Goal: Information Seeking & Learning: Learn about a topic

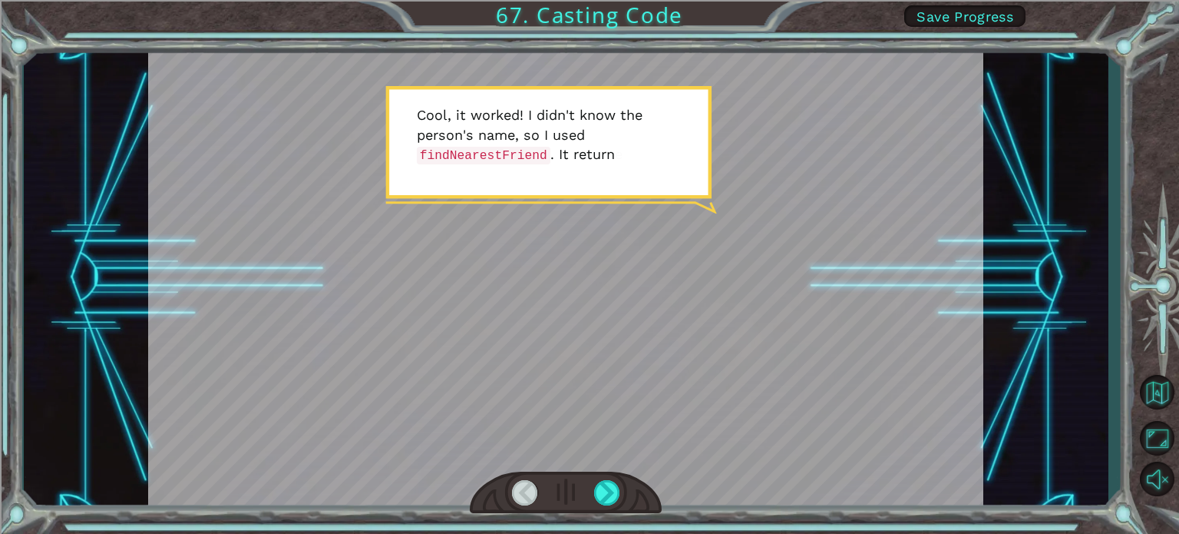
click at [590, 498] on div at bounding box center [566, 492] width 192 height 42
click at [598, 496] on div at bounding box center [607, 492] width 26 height 25
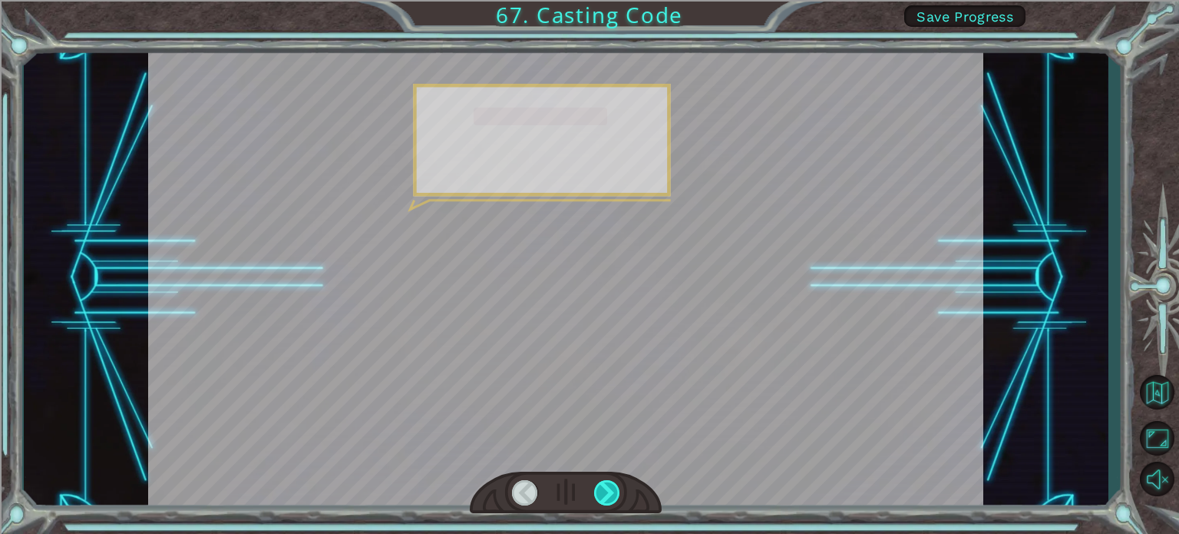
click at [598, 496] on div at bounding box center [607, 492] width 26 height 25
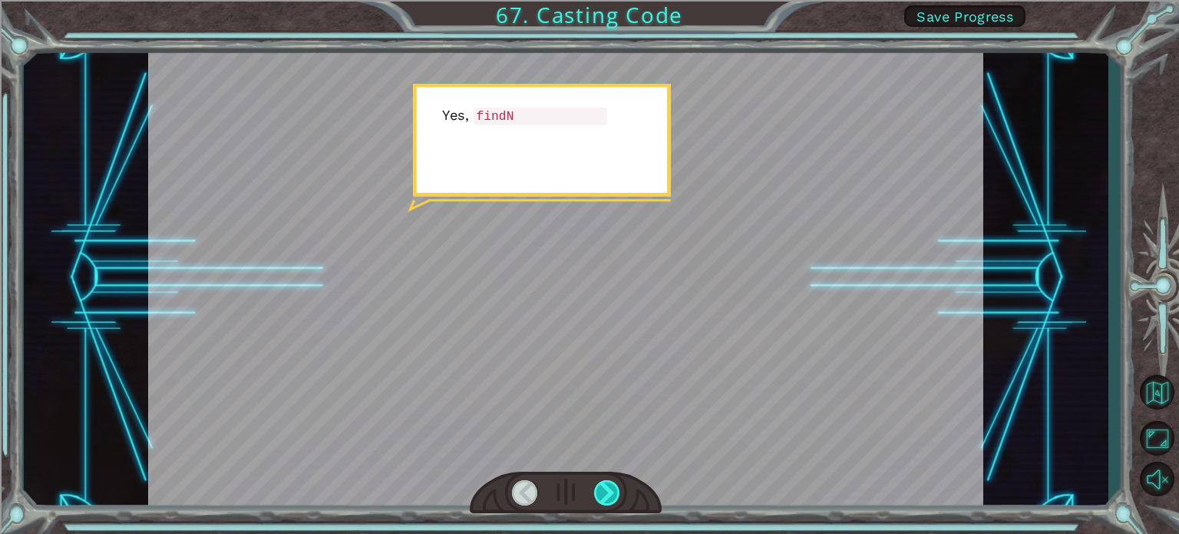
click at [598, 496] on div at bounding box center [607, 492] width 26 height 25
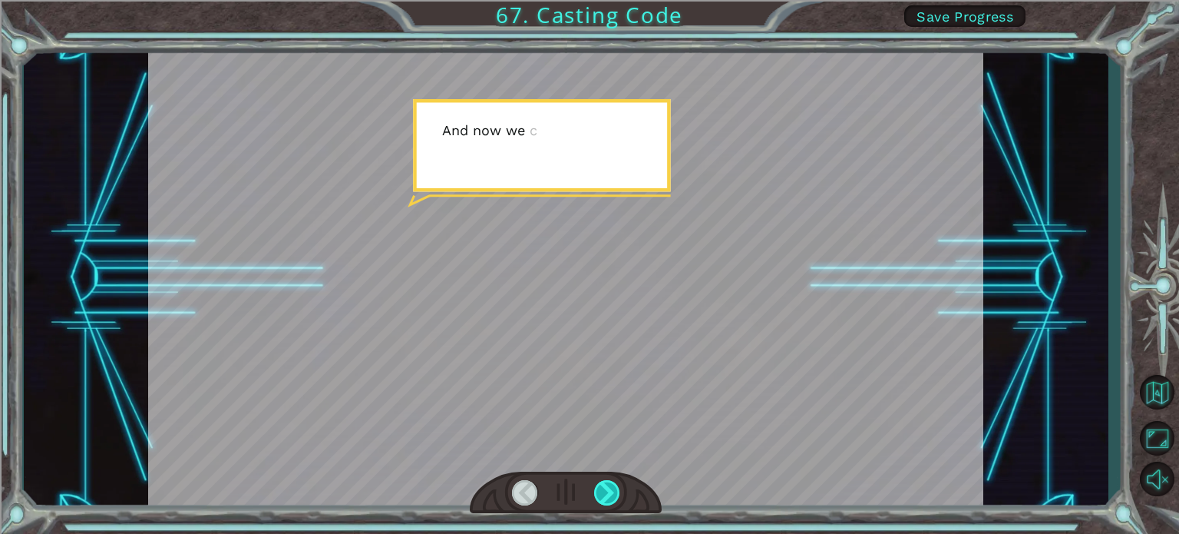
click at [598, 496] on div at bounding box center [607, 492] width 26 height 25
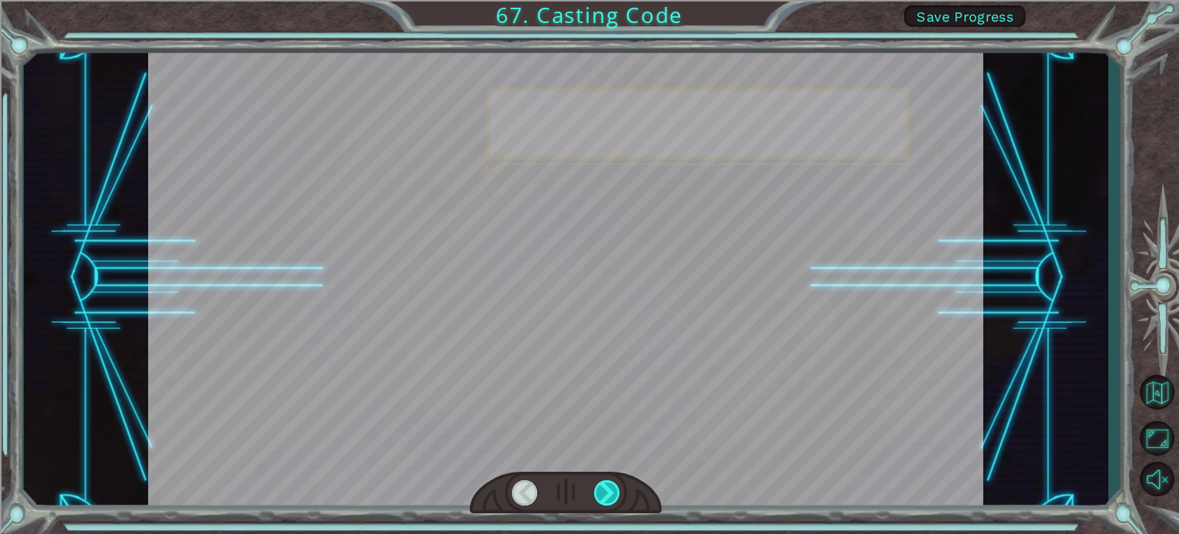
click at [598, 496] on div at bounding box center [607, 492] width 26 height 25
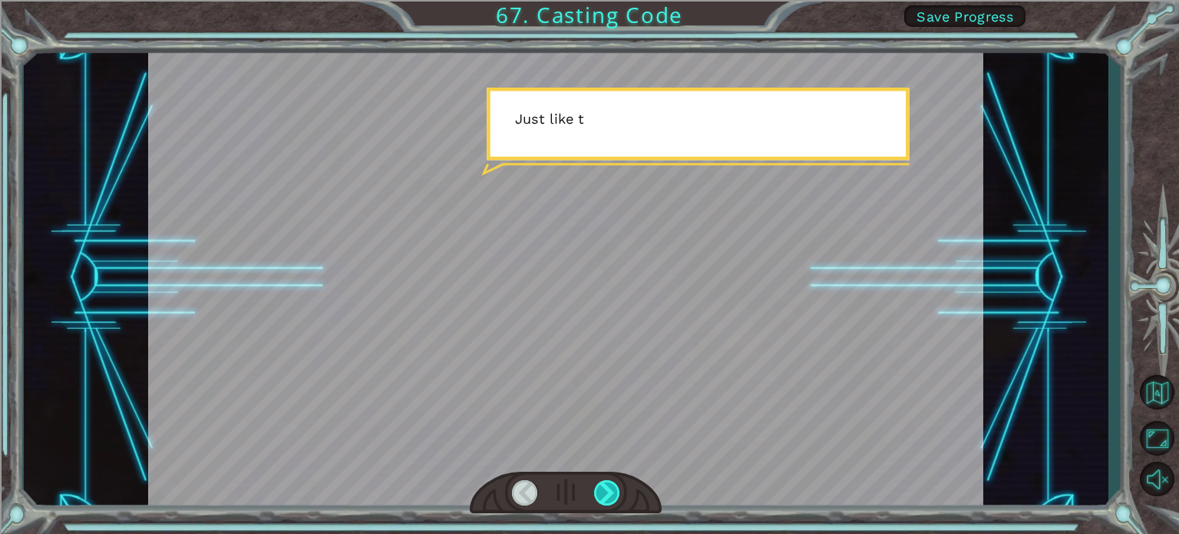
click at [598, 496] on div at bounding box center [607, 492] width 26 height 25
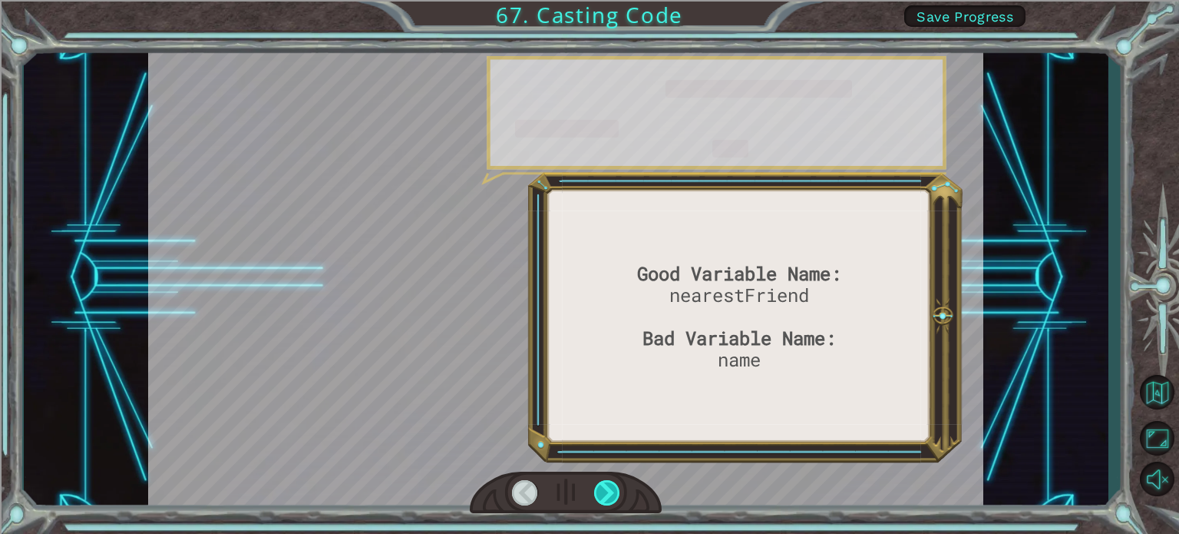
click at [598, 496] on div at bounding box center [607, 492] width 26 height 25
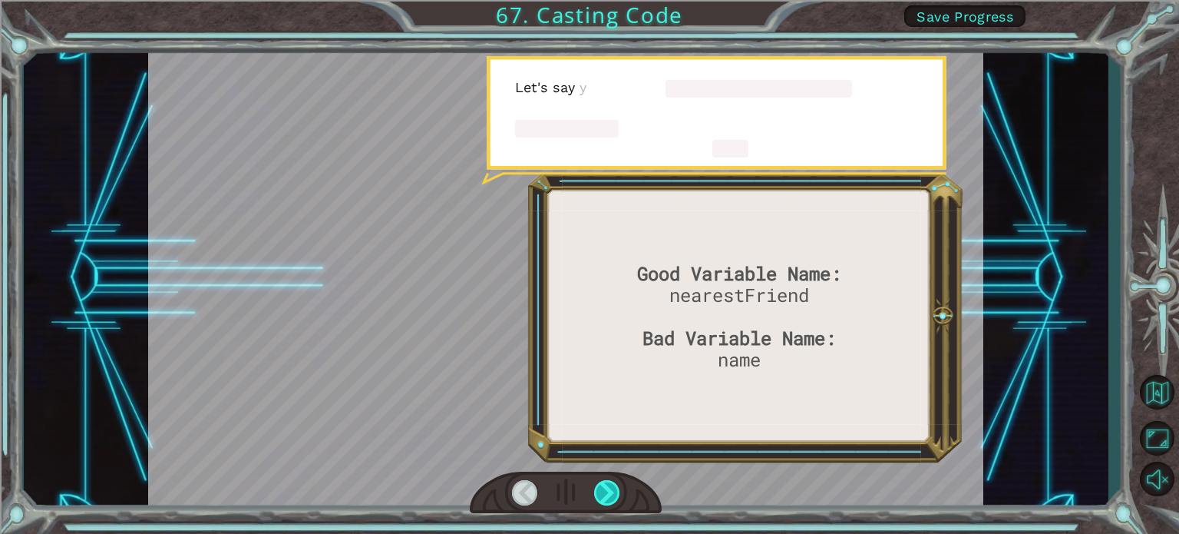
click at [598, 496] on div at bounding box center [607, 492] width 26 height 25
click at [603, 494] on div at bounding box center [607, 492] width 26 height 25
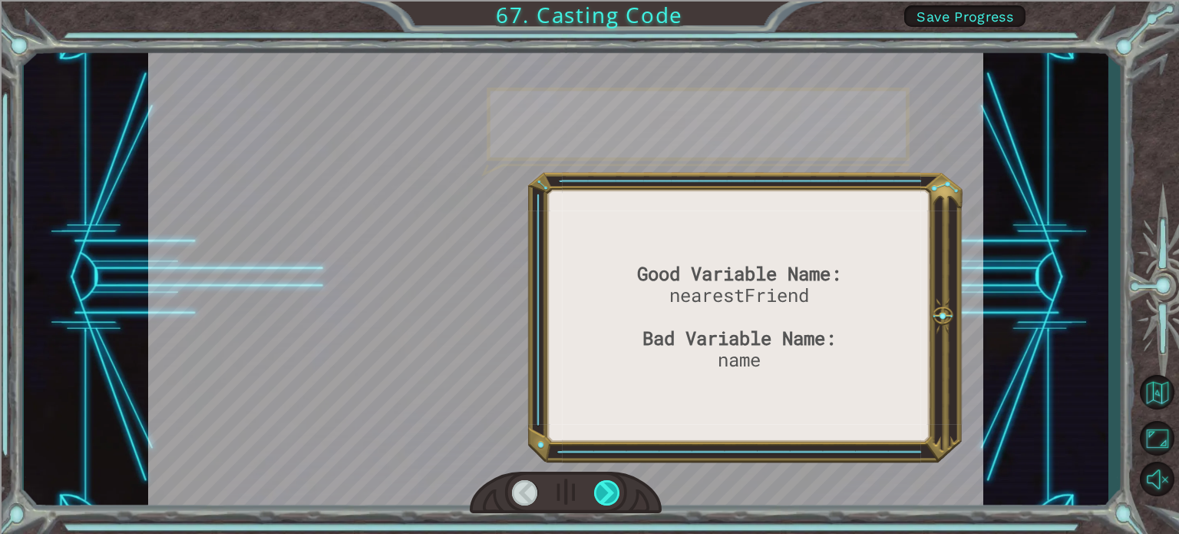
click at [603, 494] on div at bounding box center [607, 492] width 26 height 25
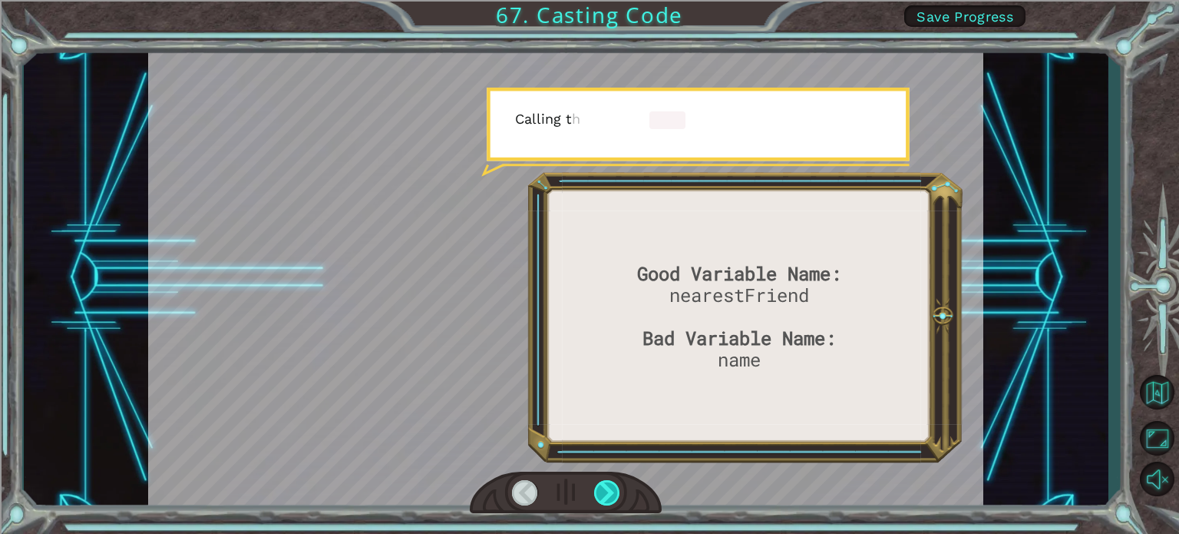
click at [603, 494] on div at bounding box center [607, 492] width 26 height 25
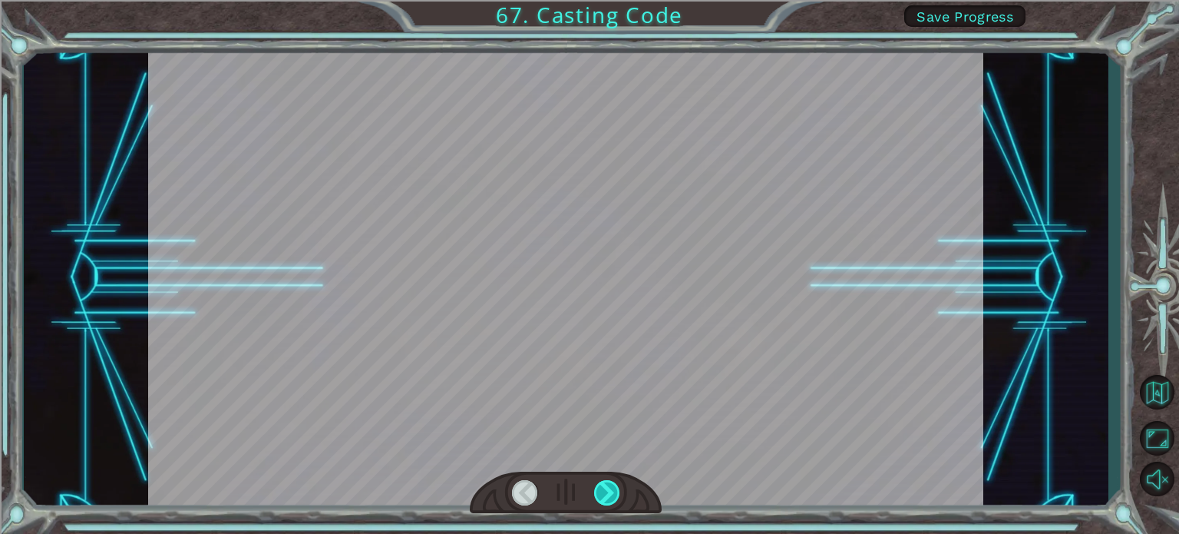
click at [603, 494] on div at bounding box center [607, 492] width 26 height 25
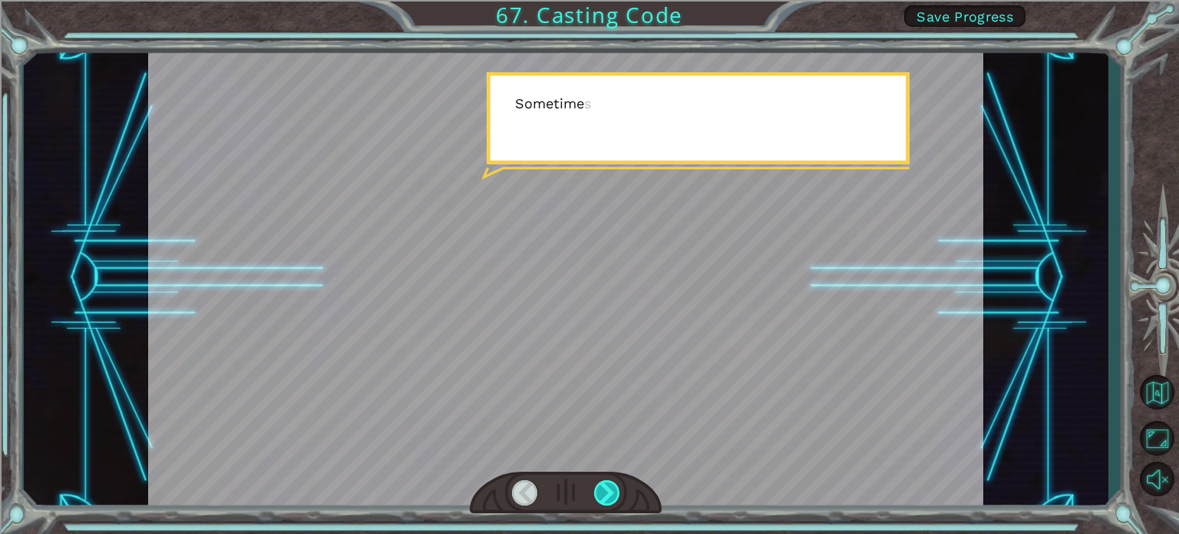
click at [603, 494] on div at bounding box center [607, 492] width 26 height 25
click at [605, 494] on div at bounding box center [607, 492] width 26 height 25
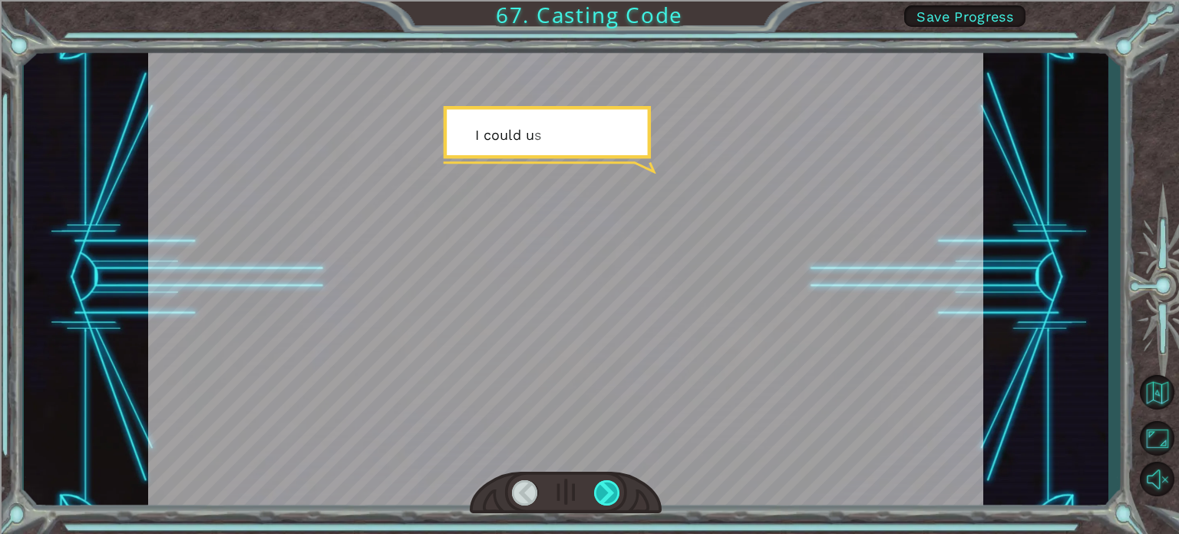
click at [612, 494] on div at bounding box center [607, 492] width 26 height 25
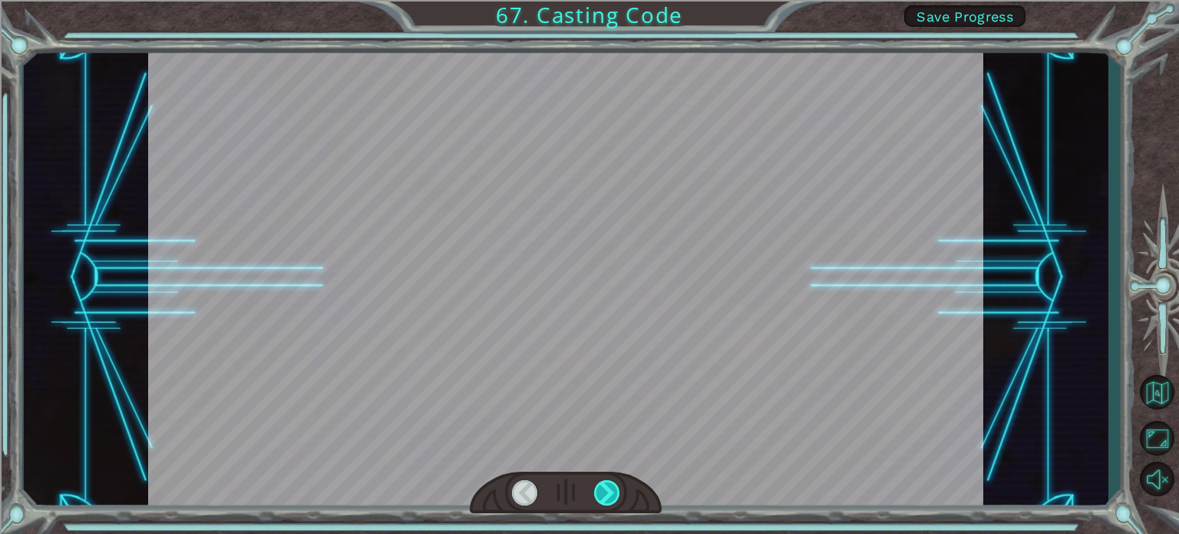
click at [612, 494] on div at bounding box center [607, 492] width 26 height 25
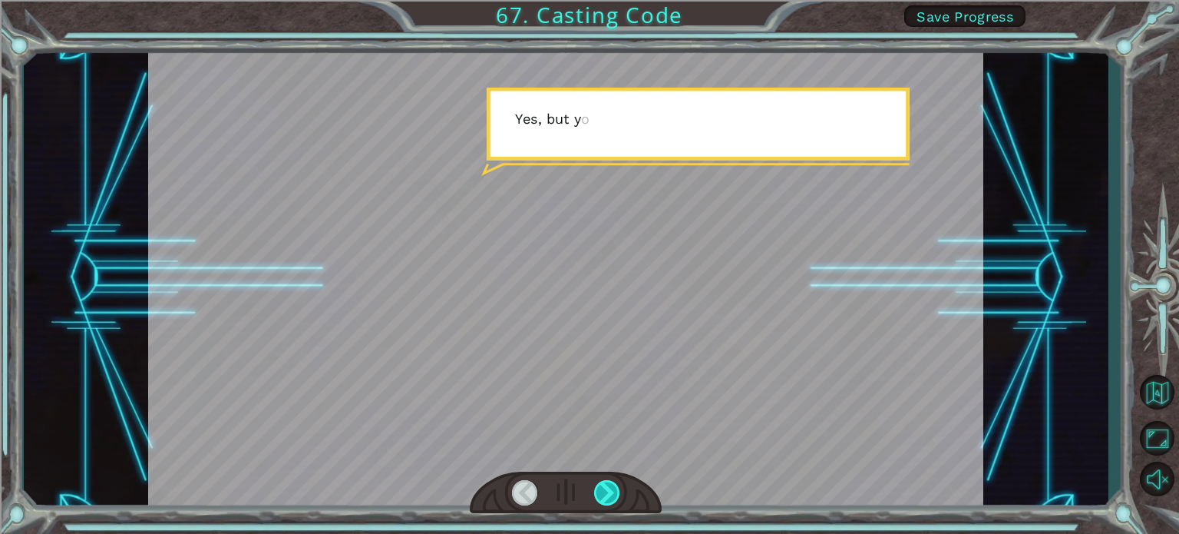
click at [612, 494] on div at bounding box center [607, 492] width 26 height 25
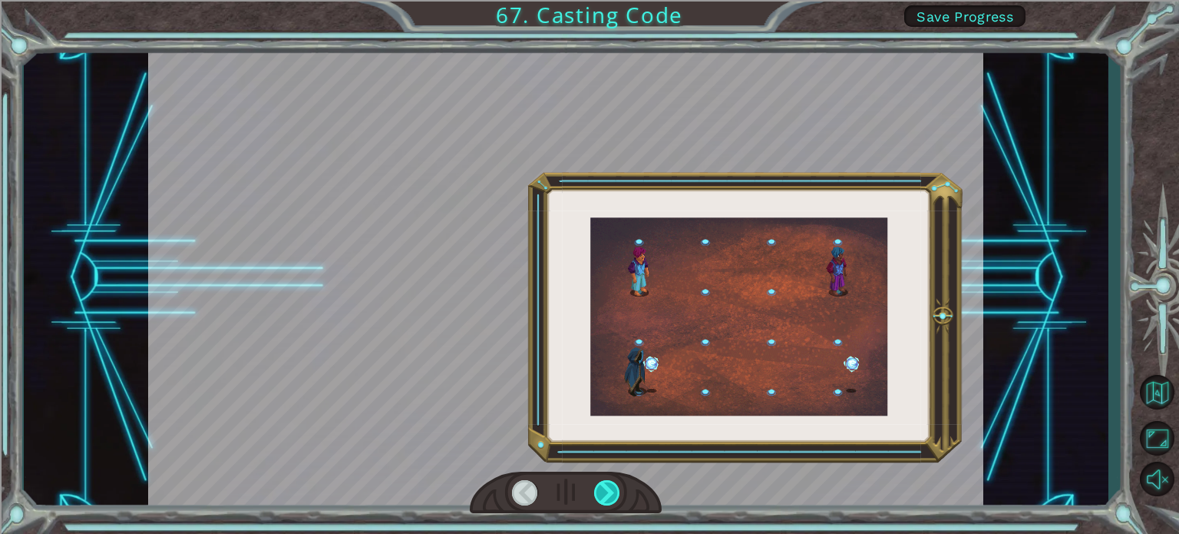
click at [612, 494] on div at bounding box center [607, 492] width 26 height 25
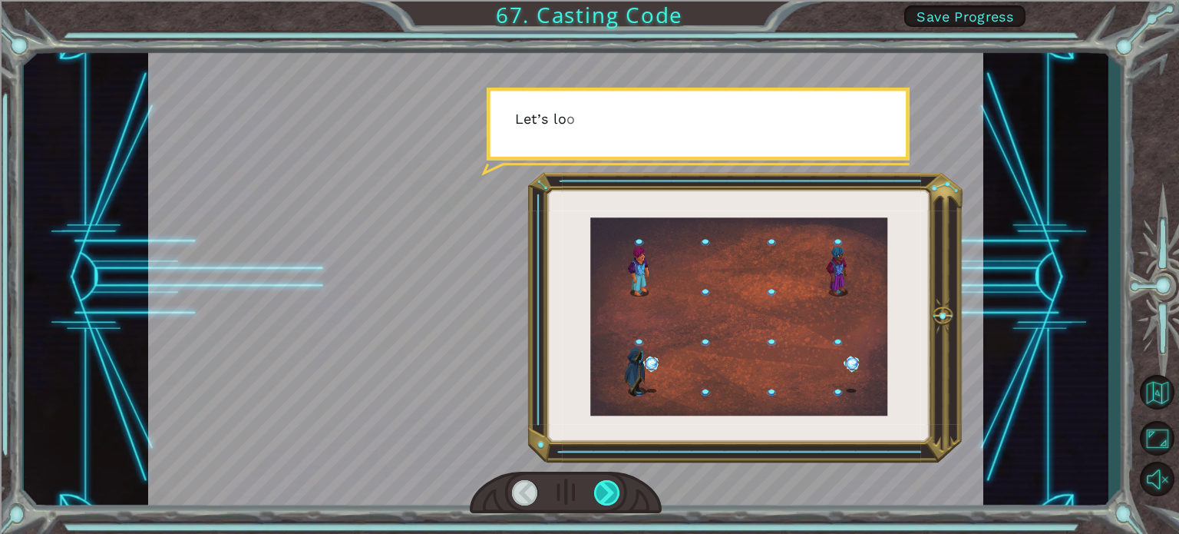
click at [612, 494] on div at bounding box center [607, 492] width 26 height 25
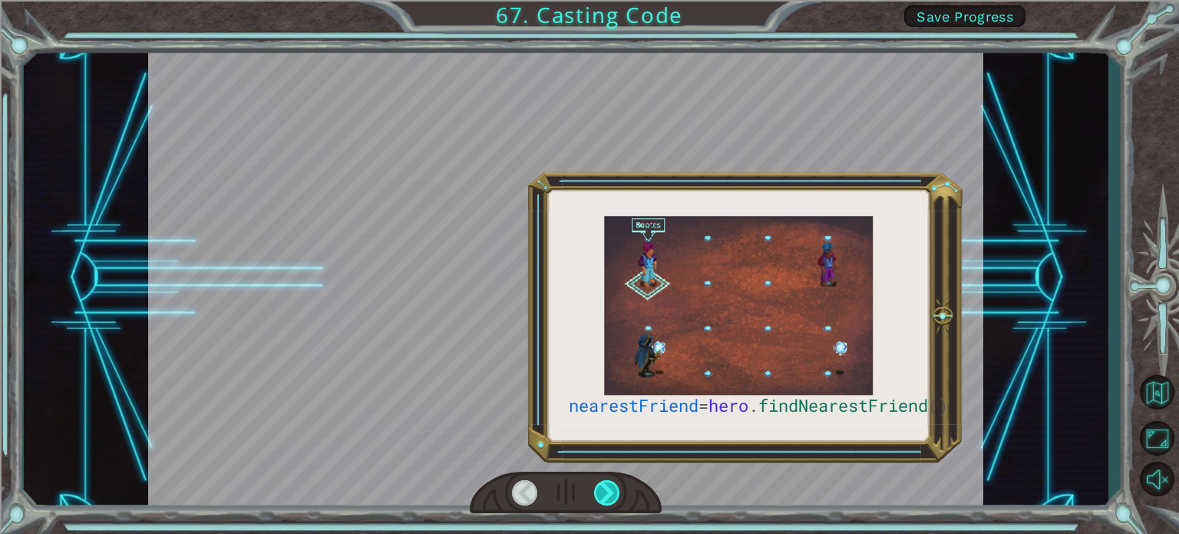
click at [612, 494] on div at bounding box center [607, 492] width 26 height 25
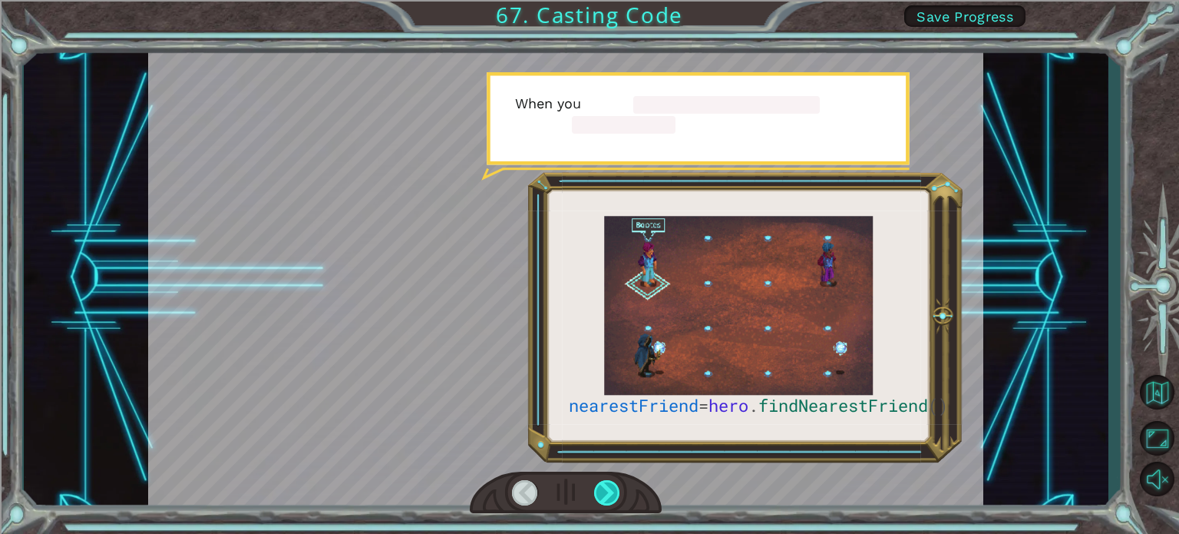
click at [612, 494] on div at bounding box center [607, 492] width 26 height 25
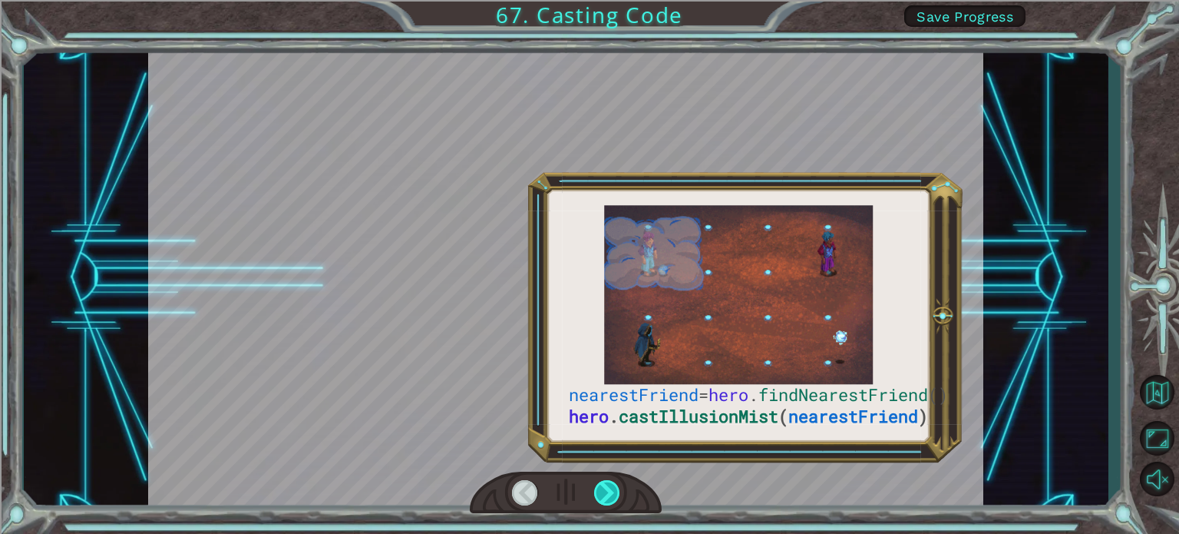
click at [612, 494] on div at bounding box center [607, 492] width 26 height 25
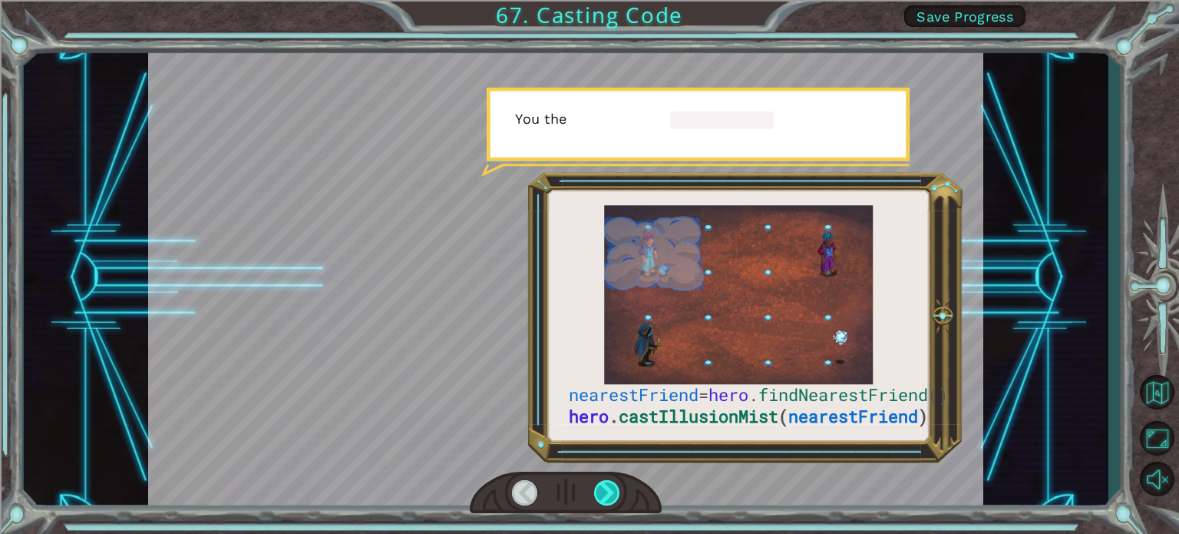
click at [612, 494] on div at bounding box center [607, 492] width 26 height 25
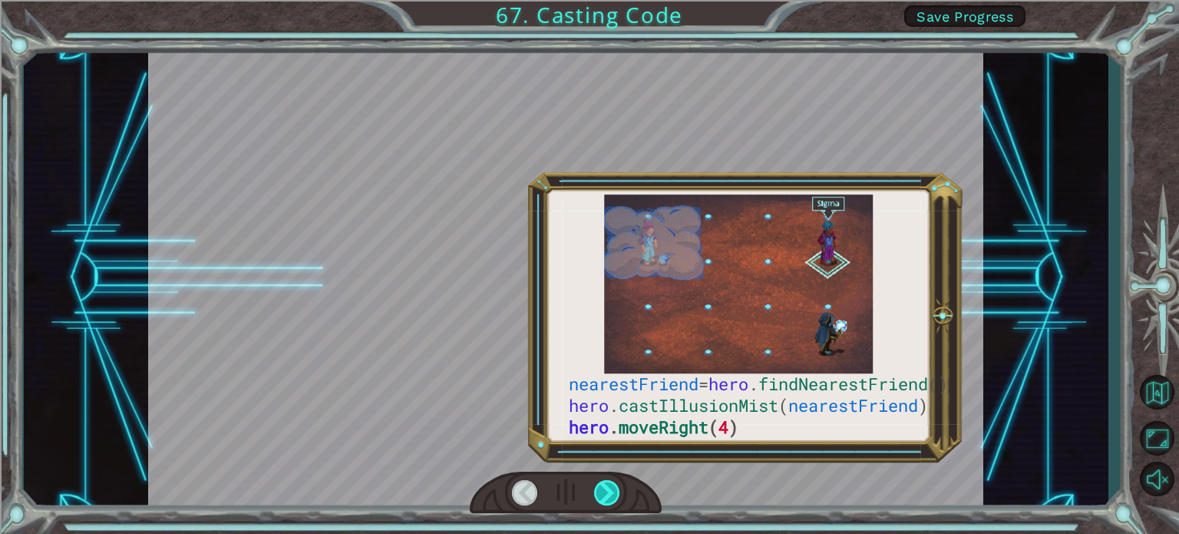
click at [612, 494] on div at bounding box center [607, 492] width 26 height 25
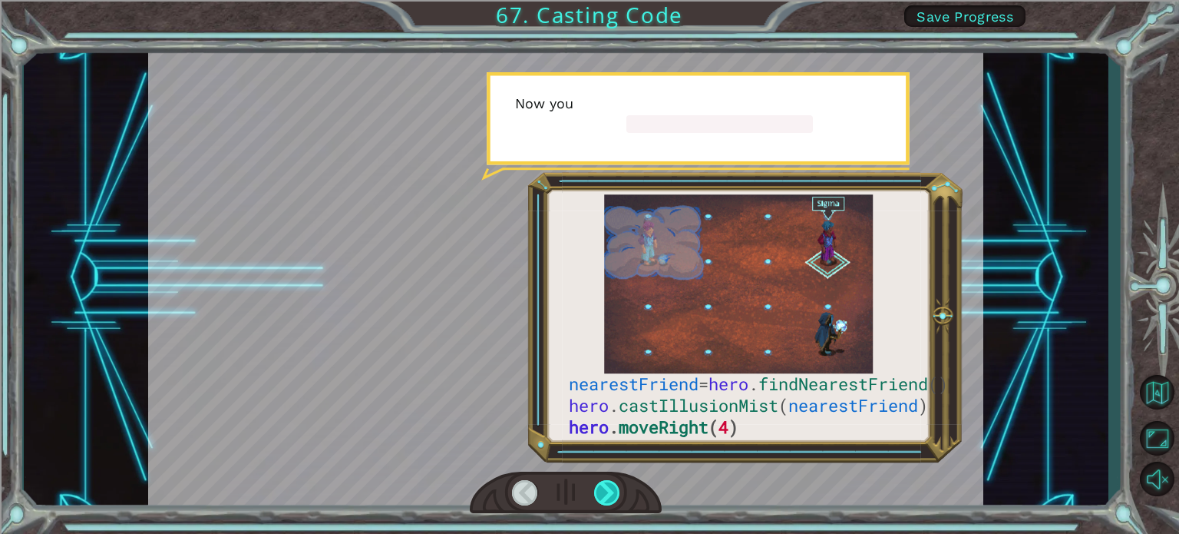
click at [612, 494] on div at bounding box center [607, 492] width 26 height 25
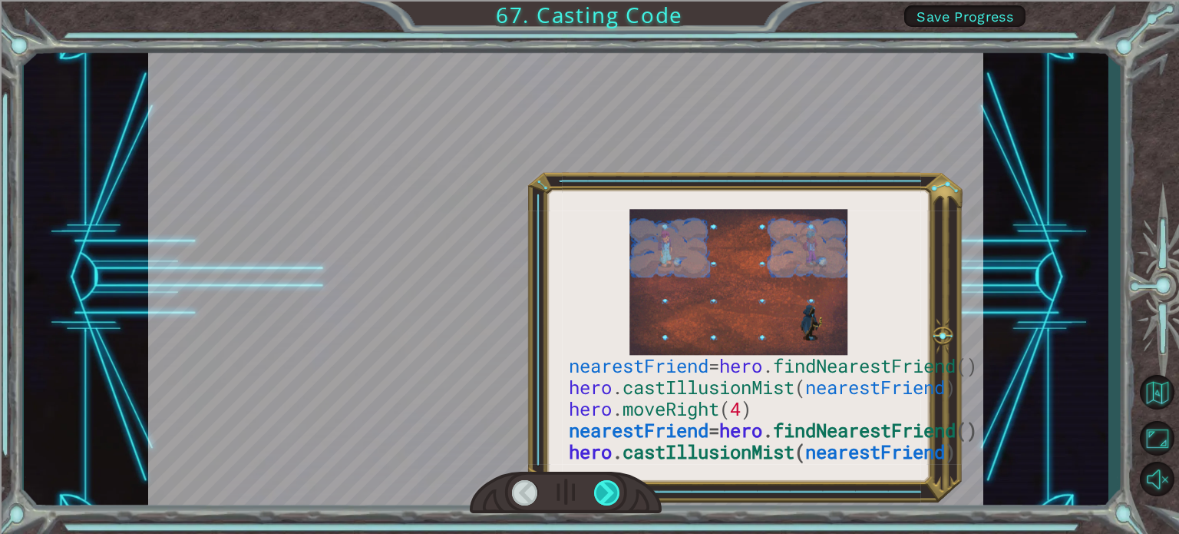
click at [612, 494] on div at bounding box center [607, 492] width 26 height 25
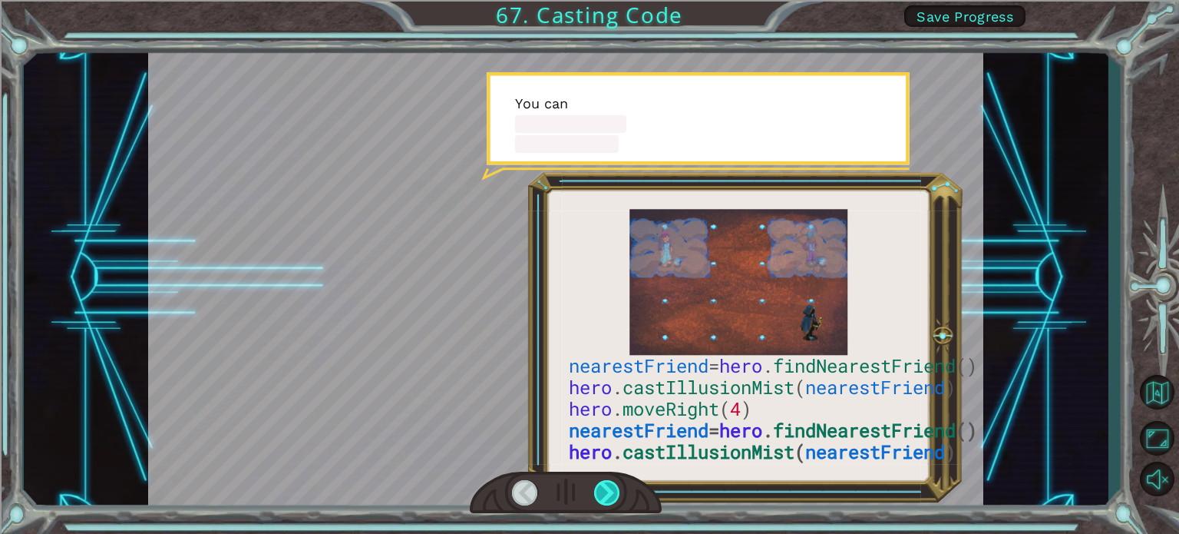
click at [612, 494] on div at bounding box center [607, 492] width 26 height 25
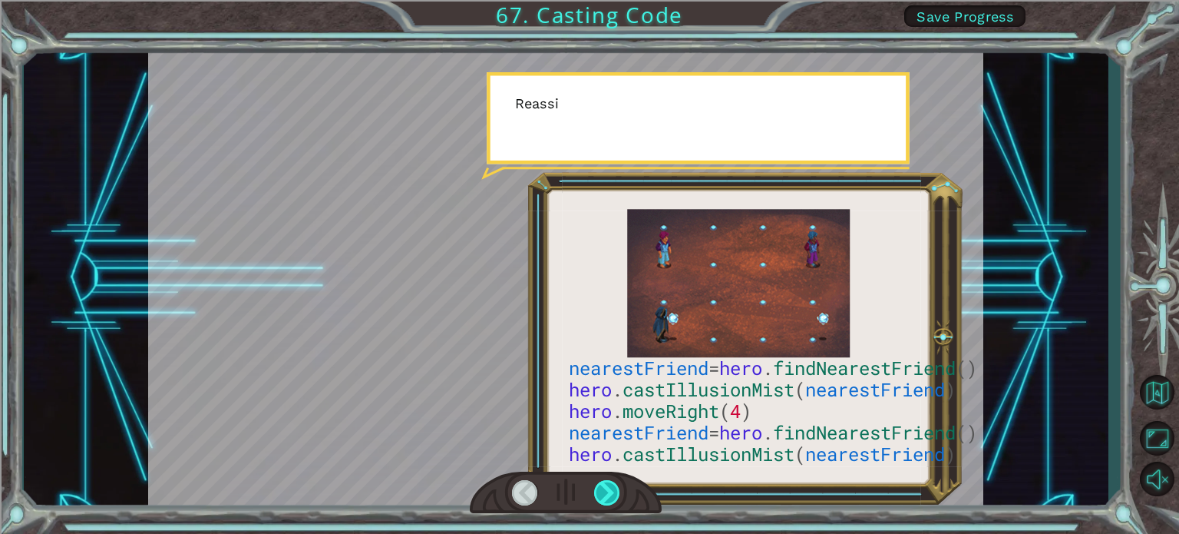
click at [612, 494] on div at bounding box center [607, 492] width 26 height 25
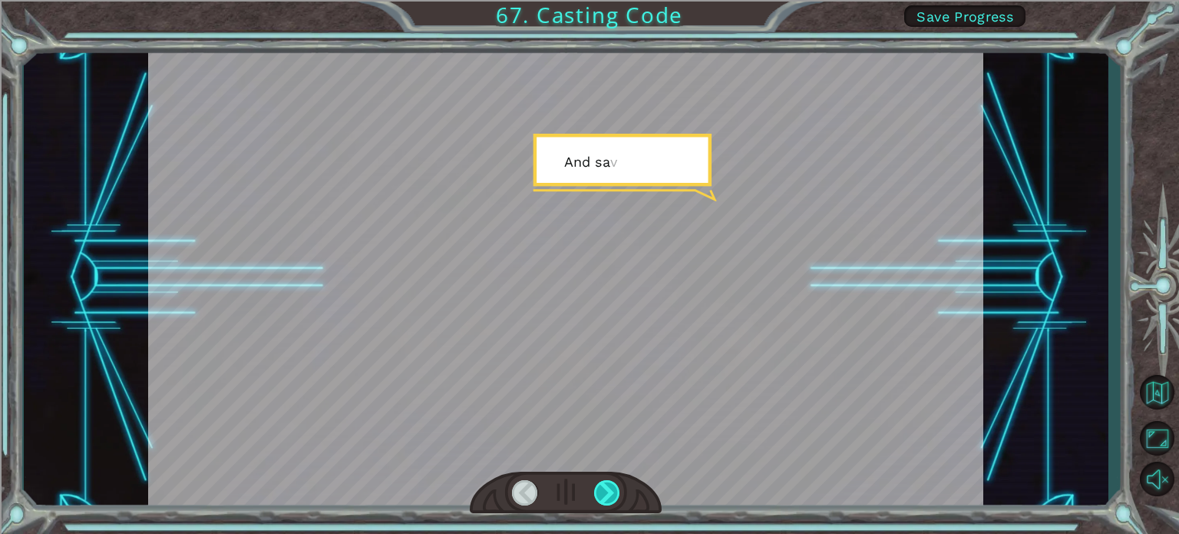
click at [612, 494] on div at bounding box center [607, 492] width 26 height 25
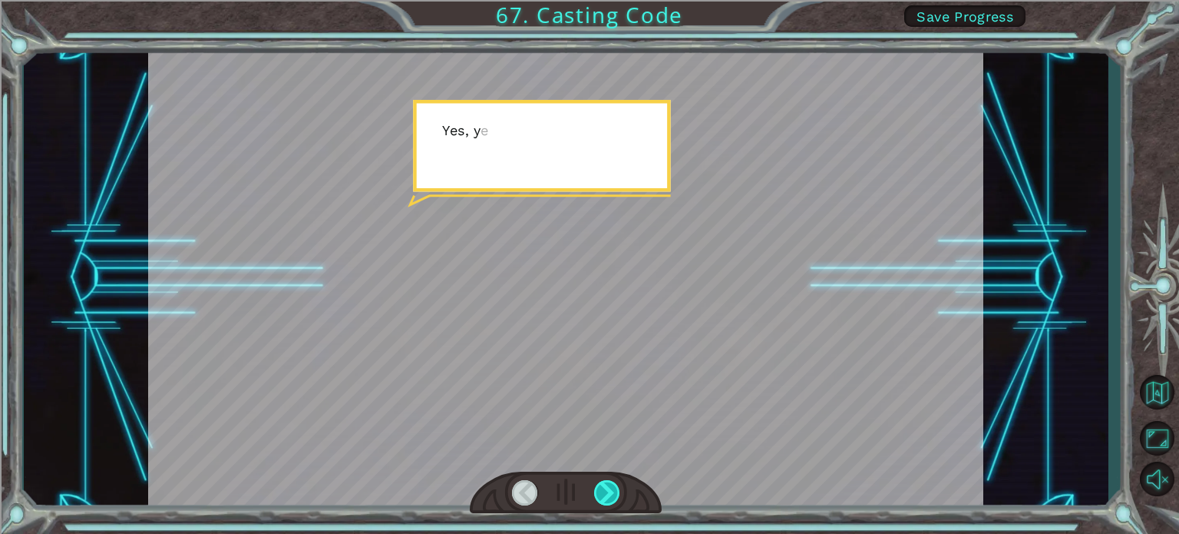
click at [612, 494] on div at bounding box center [607, 492] width 26 height 25
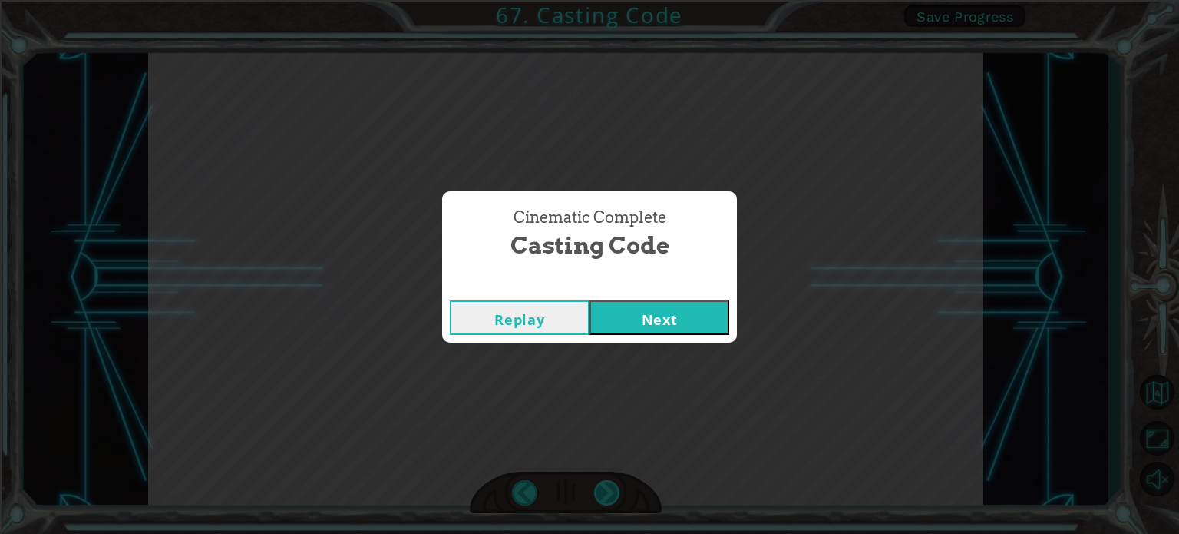
click at [612, 494] on div "Cinematic Complete Casting Code Replay Next" at bounding box center [589, 267] width 1179 height 534
click at [616, 319] on button "Next" at bounding box center [660, 317] width 140 height 35
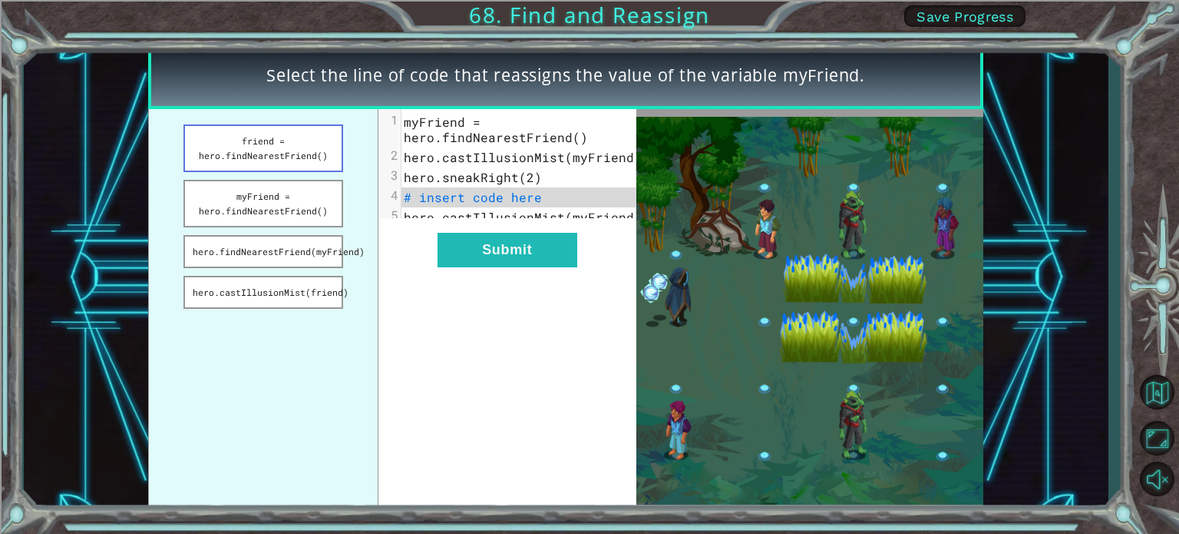
click at [293, 144] on button "friend = hero.findNearestFriend()" at bounding box center [263, 148] width 160 height 48
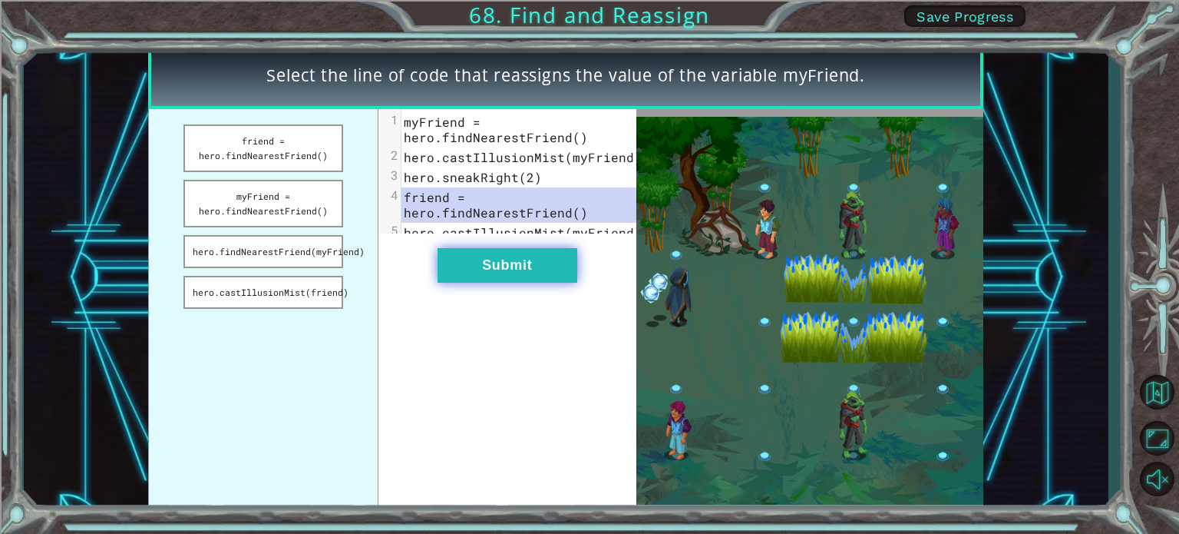
click at [493, 263] on button "Submit" at bounding box center [508, 265] width 140 height 35
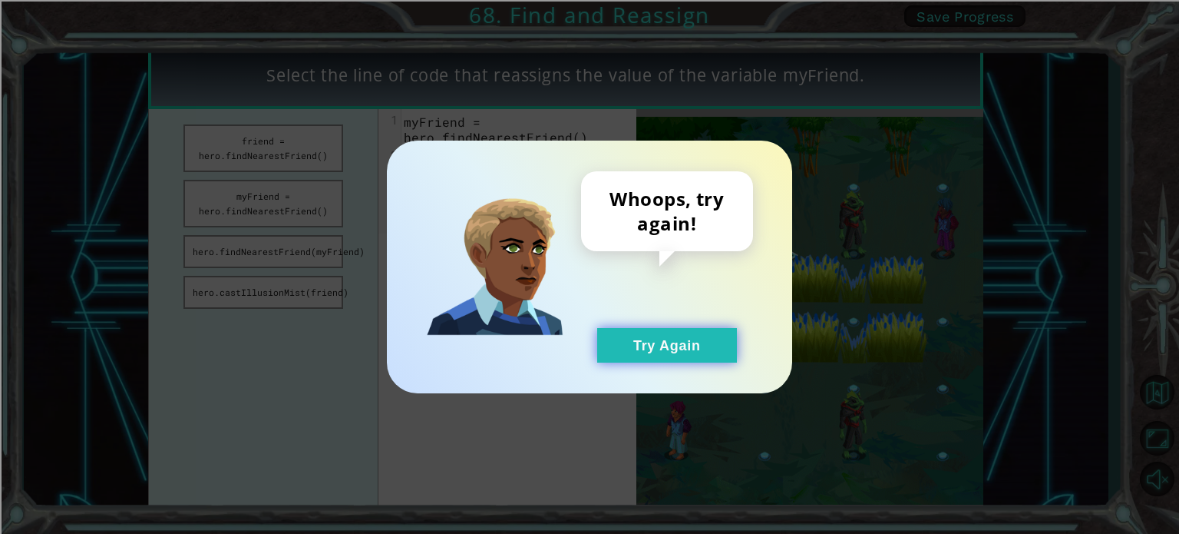
click at [640, 337] on button "Try Again" at bounding box center [667, 345] width 140 height 35
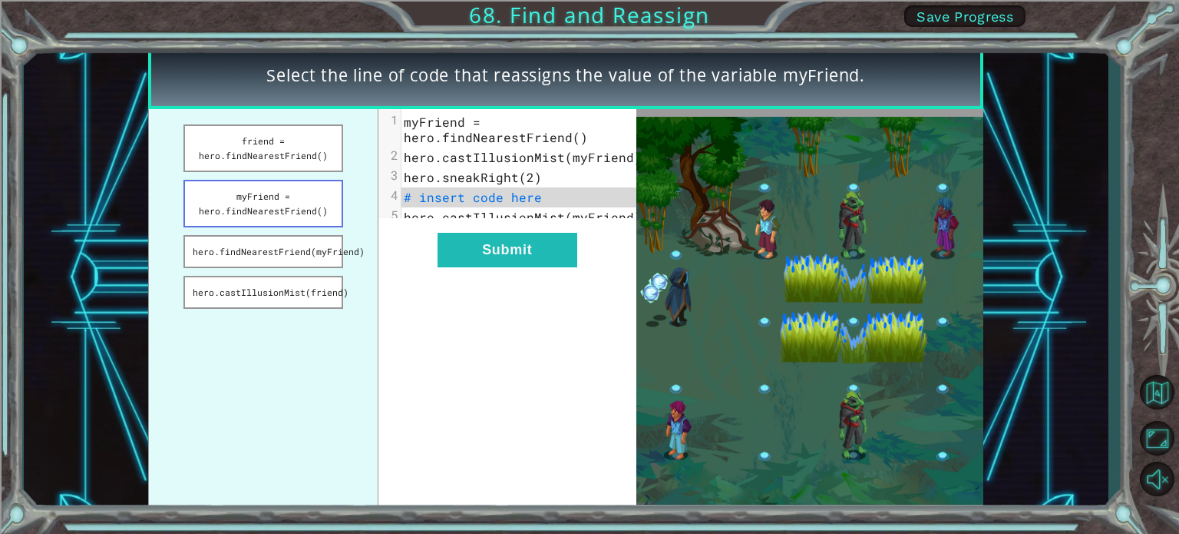
click at [301, 203] on button "myFriend = hero.findNearestFriend()" at bounding box center [263, 204] width 160 height 48
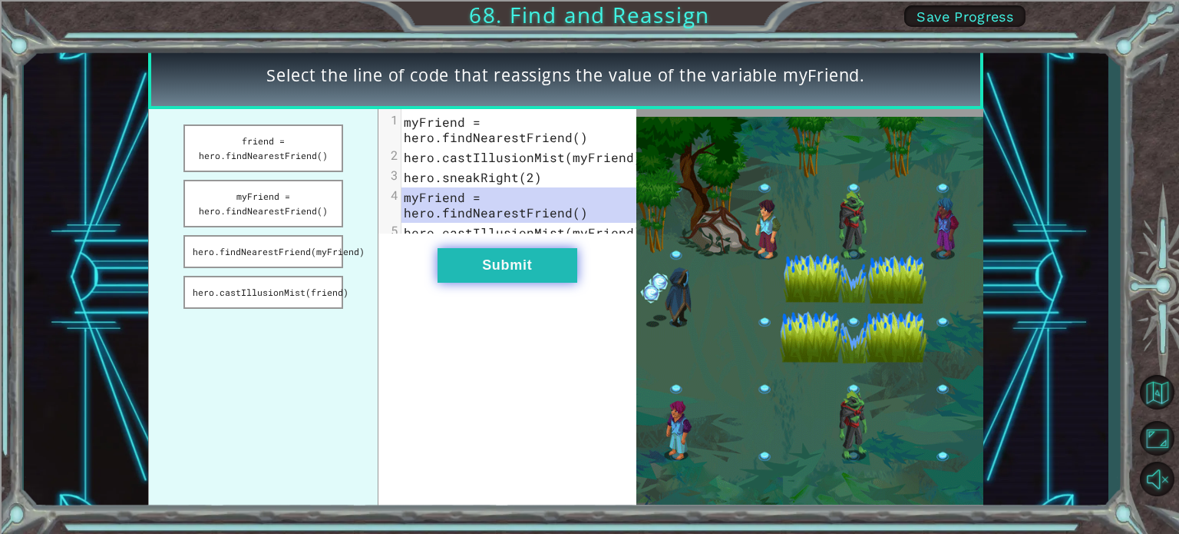
click at [479, 282] on button "Submit" at bounding box center [508, 265] width 140 height 35
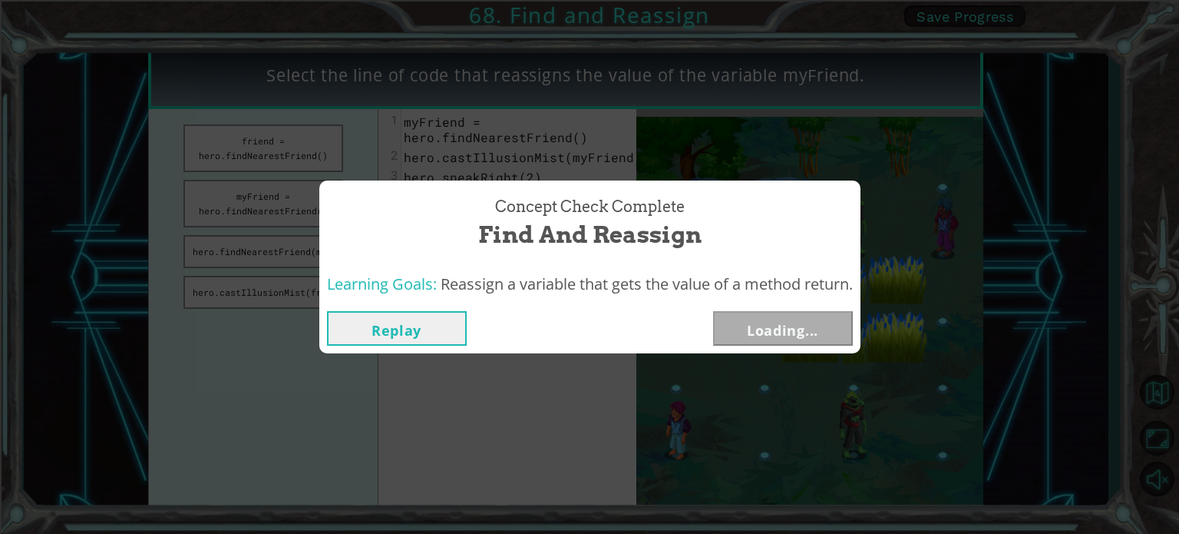
drag, startPoint x: 348, startPoint y: 297, endPoint x: 186, endPoint y: 521, distance: 276.6
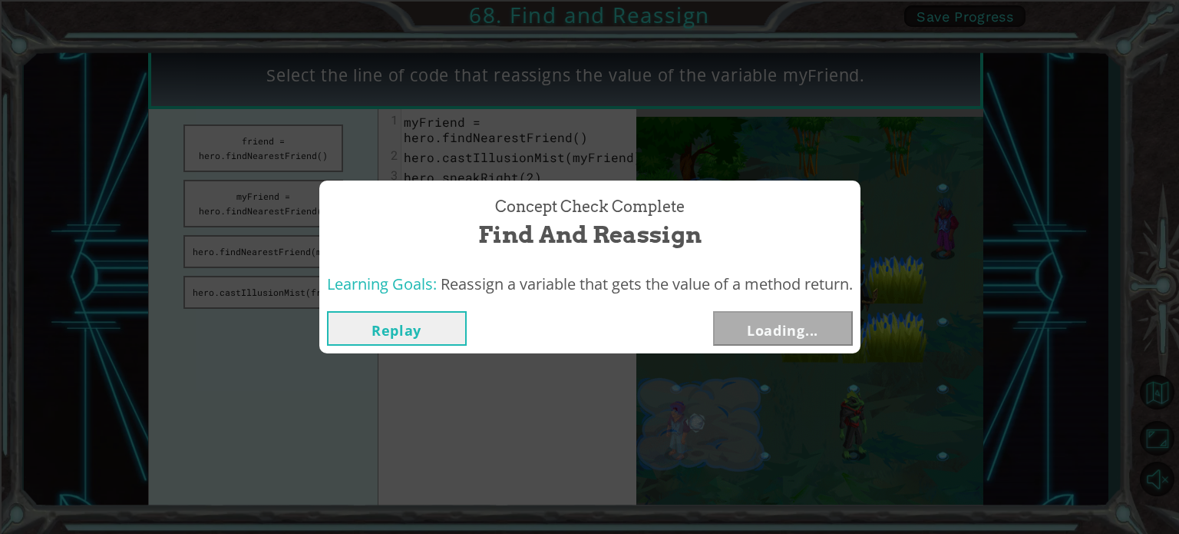
drag, startPoint x: 365, startPoint y: 319, endPoint x: 349, endPoint y: 286, distance: 36.4
click at [361, 300] on div "Concept Check Complete Find and Reassign Learning Goals: Reassign a variable th…" at bounding box center [589, 266] width 541 height 173
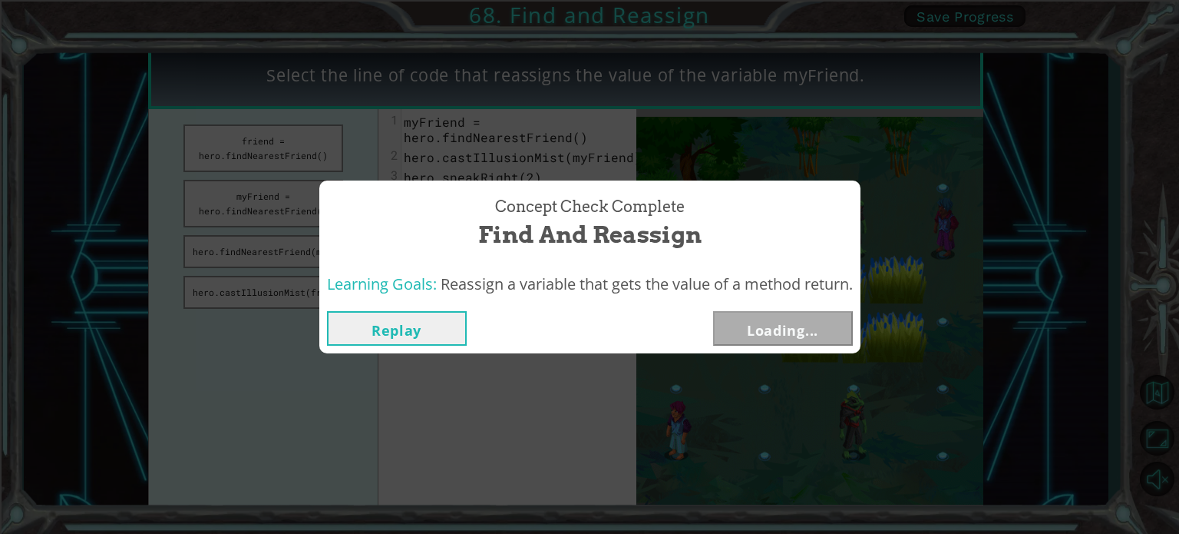
drag, startPoint x: 256, startPoint y: 146, endPoint x: 173, endPoint y: 22, distance: 149.3
click at [200, 65] on div "Concept Check Complete Find and Reassign Learning Goals: Reassign a variable th…" at bounding box center [589, 267] width 1179 height 534
click at [173, 21] on div "Concept Check Complete Find and Reassign Learning Goals: Reassign a variable th…" at bounding box center [589, 267] width 1179 height 534
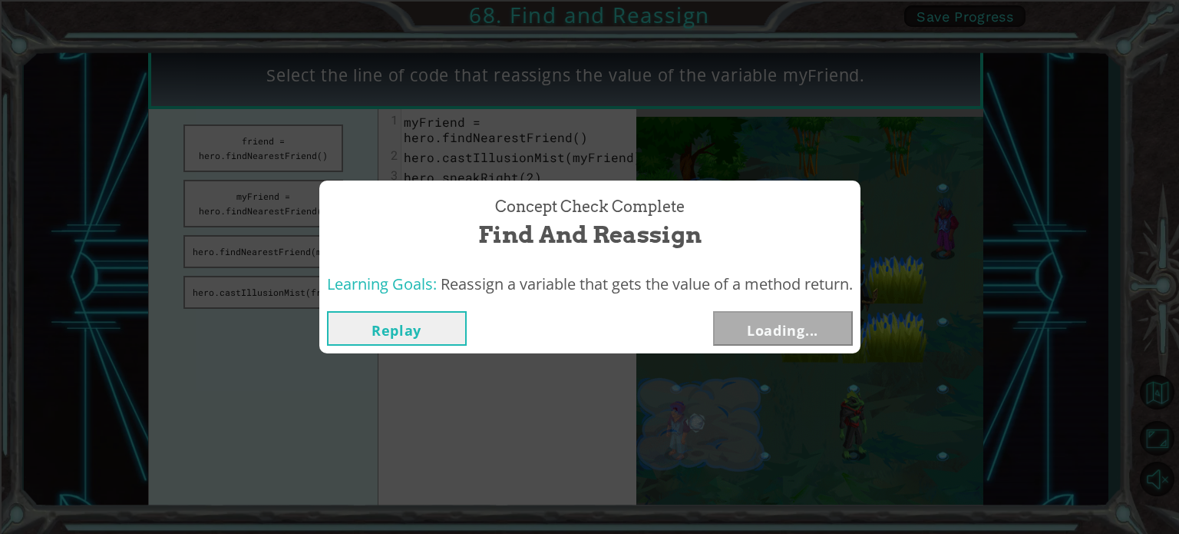
drag, startPoint x: 252, startPoint y: 63, endPoint x: 646, endPoint y: 107, distance: 397.0
click at [337, 91] on div "Concept Check Complete Find and Reassign Learning Goals: Reassign a variable th…" at bounding box center [589, 267] width 1179 height 534
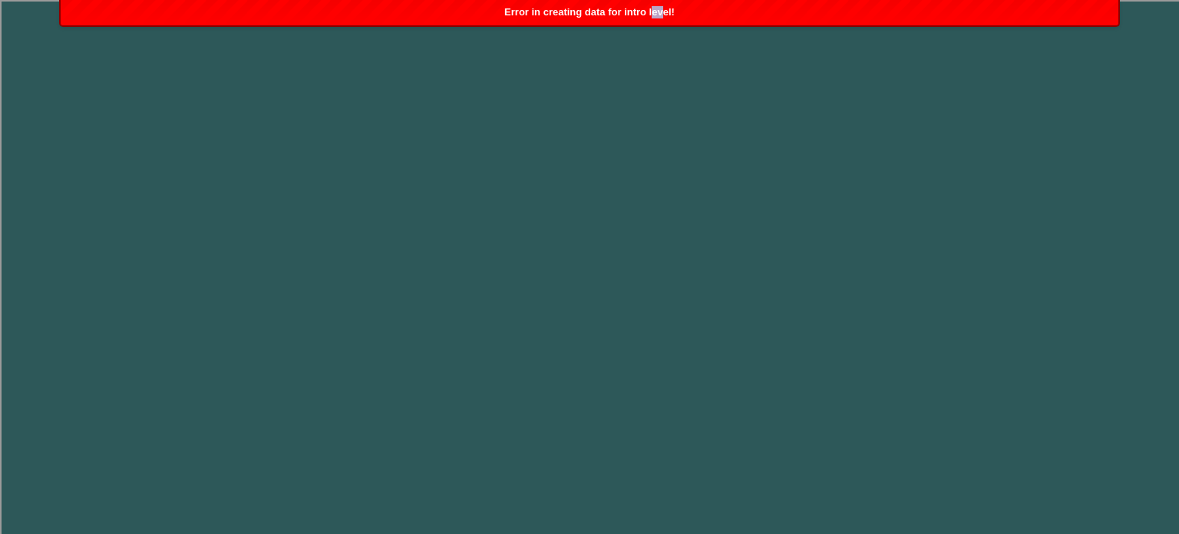
drag, startPoint x: 661, startPoint y: 20, endPoint x: 649, endPoint y: 21, distance: 12.3
click at [651, 21] on div "Error in creating data for intro level!" at bounding box center [590, 12] width 1058 height 25
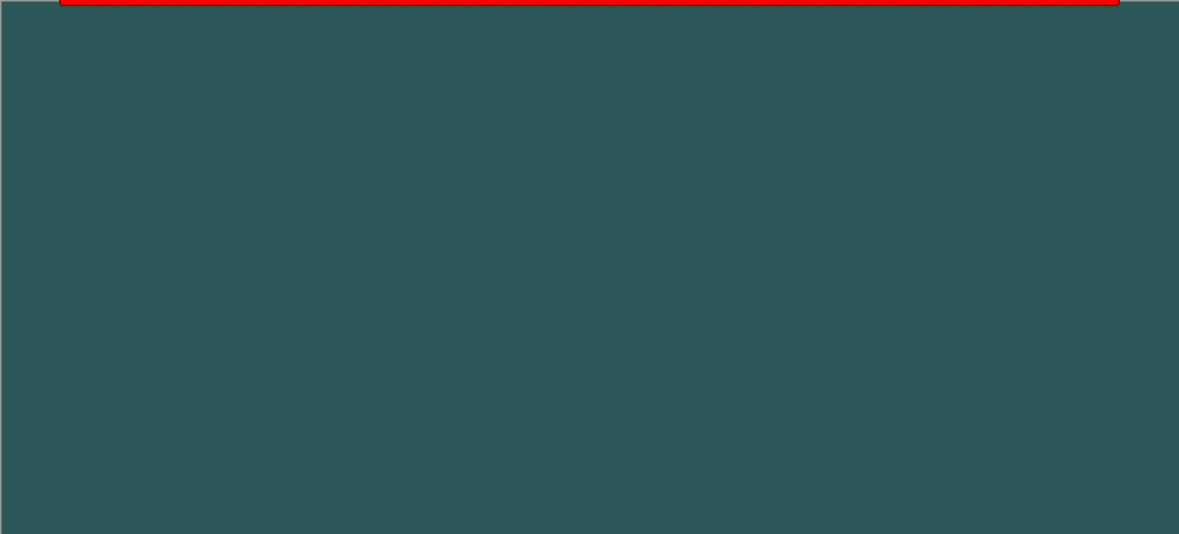
click at [648, 20] on body "Error in creating data for intro level!" at bounding box center [589, 267] width 1179 height 534
